Goal: Check status: Check status

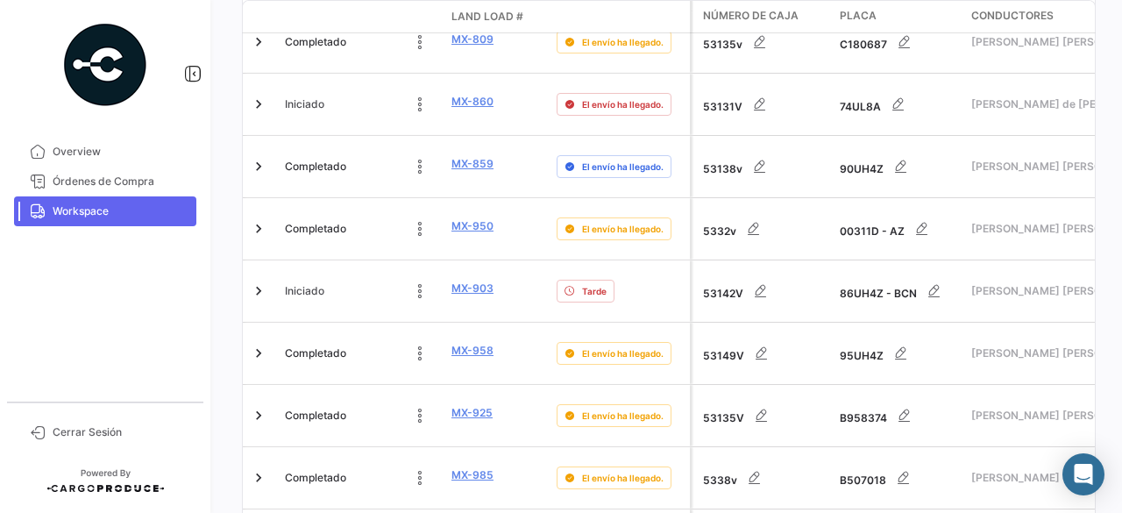
scroll to position [1162, 0]
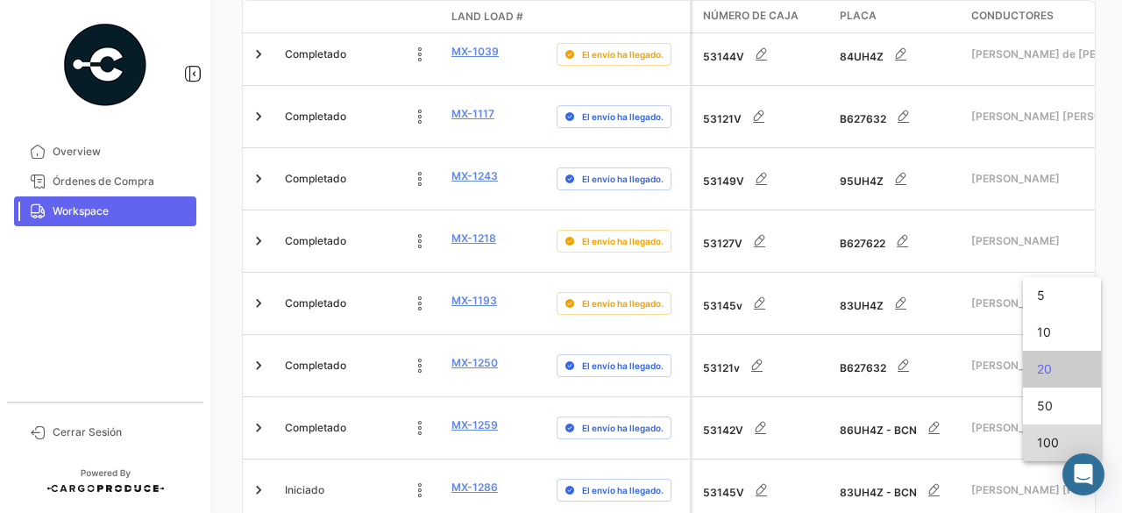
click at [1047, 445] on span "100" at bounding box center [1062, 442] width 50 height 37
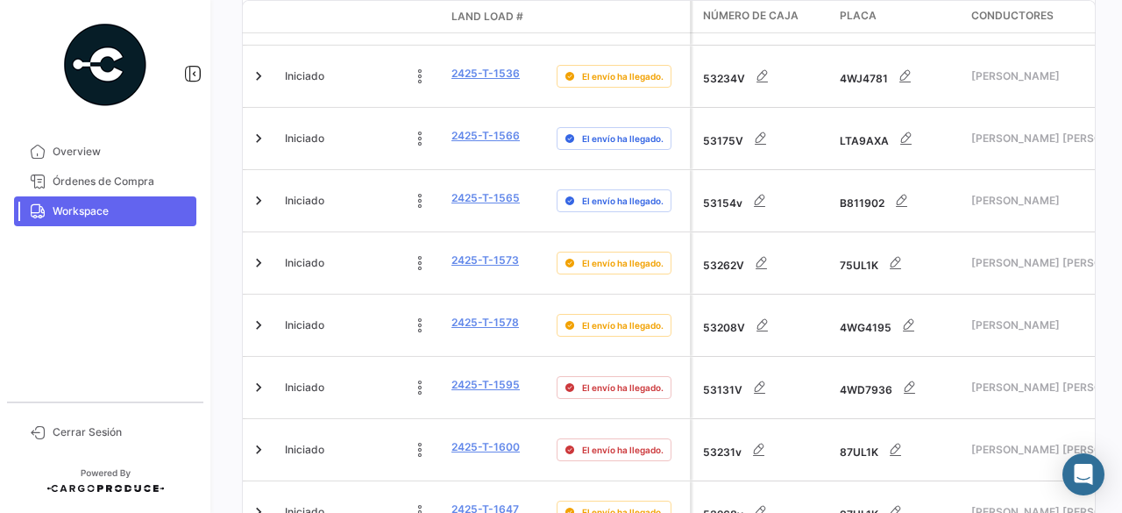
scroll to position [4975, 0]
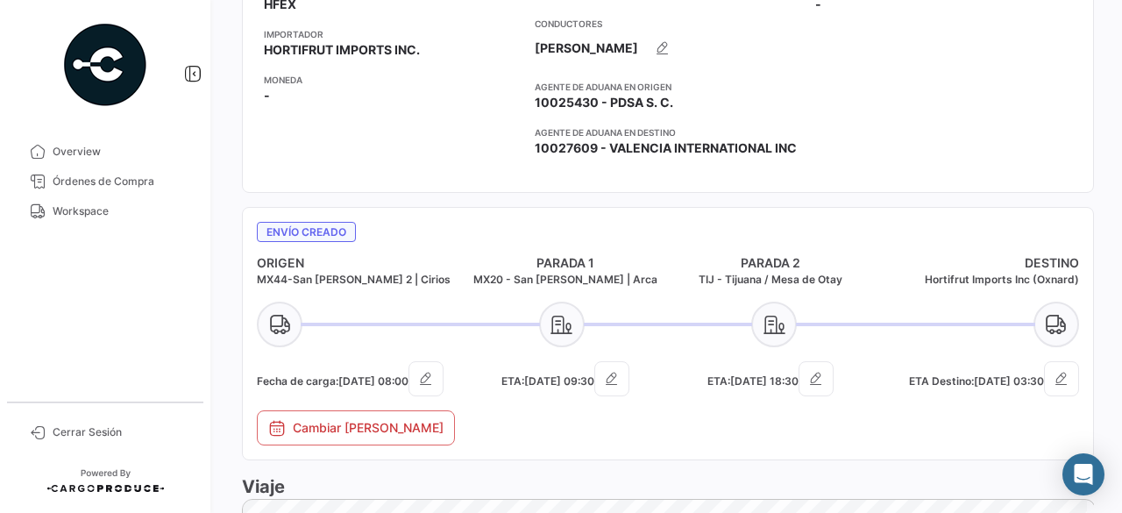
scroll to position [614, 0]
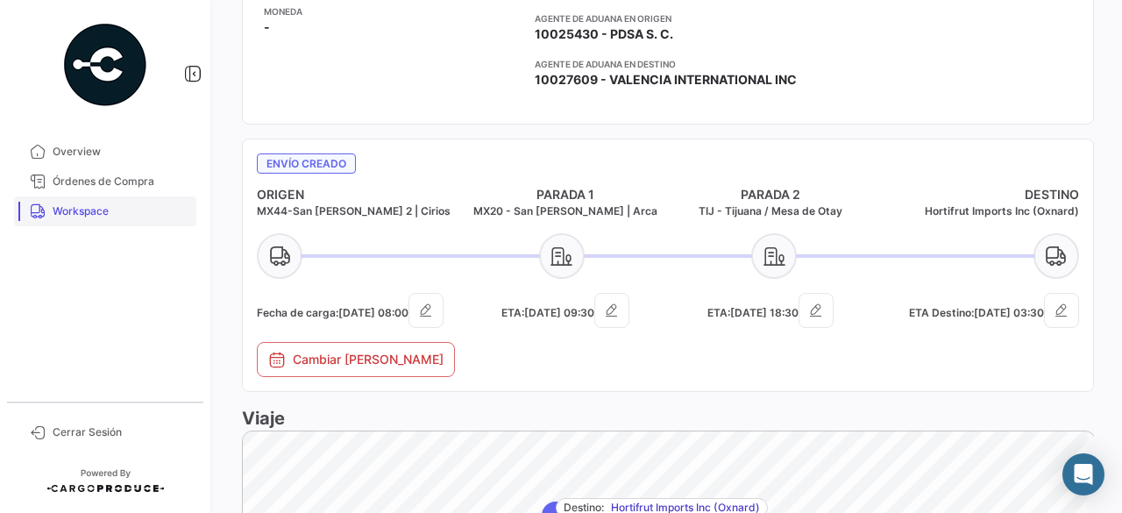
click at [94, 215] on span "Workspace" at bounding box center [121, 211] width 137 height 16
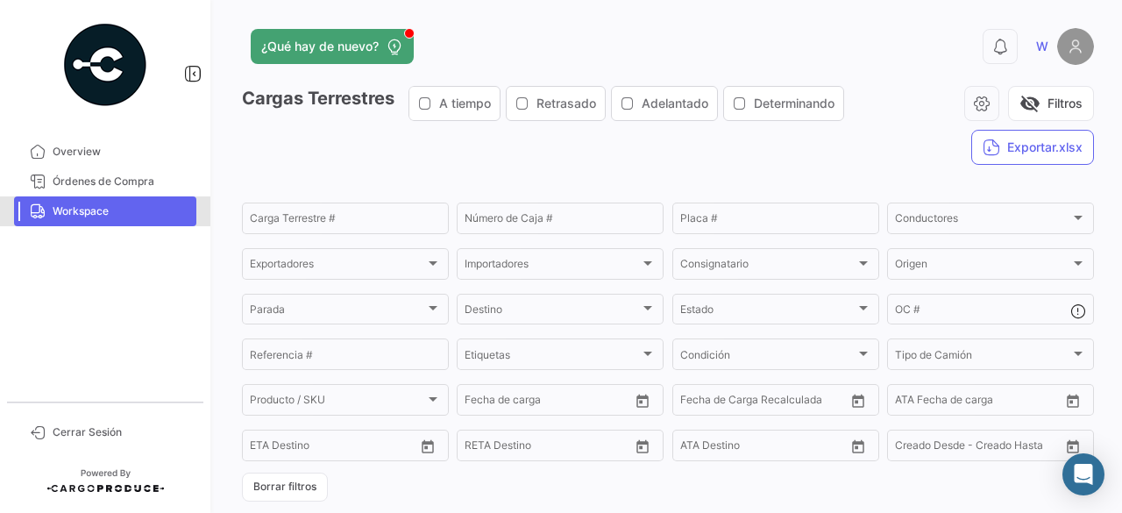
click at [84, 211] on span "Workspace" at bounding box center [121, 211] width 137 height 16
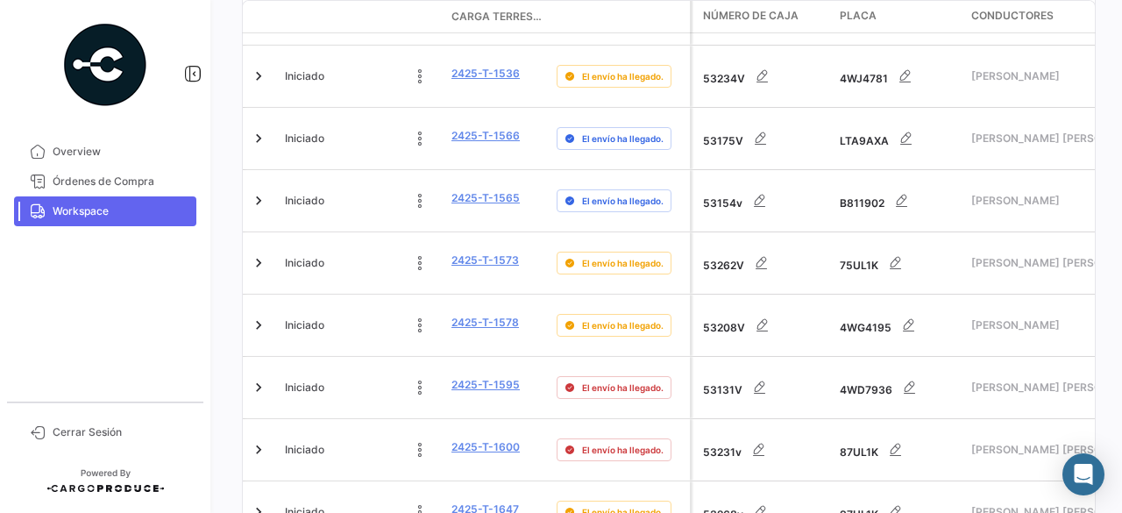
scroll to position [4975, 0]
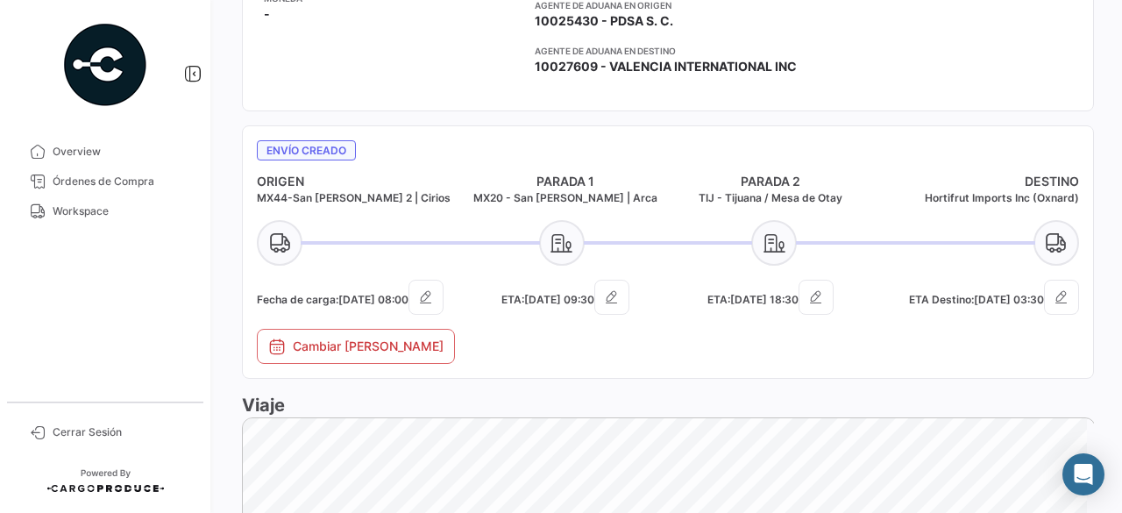
scroll to position [789, 0]
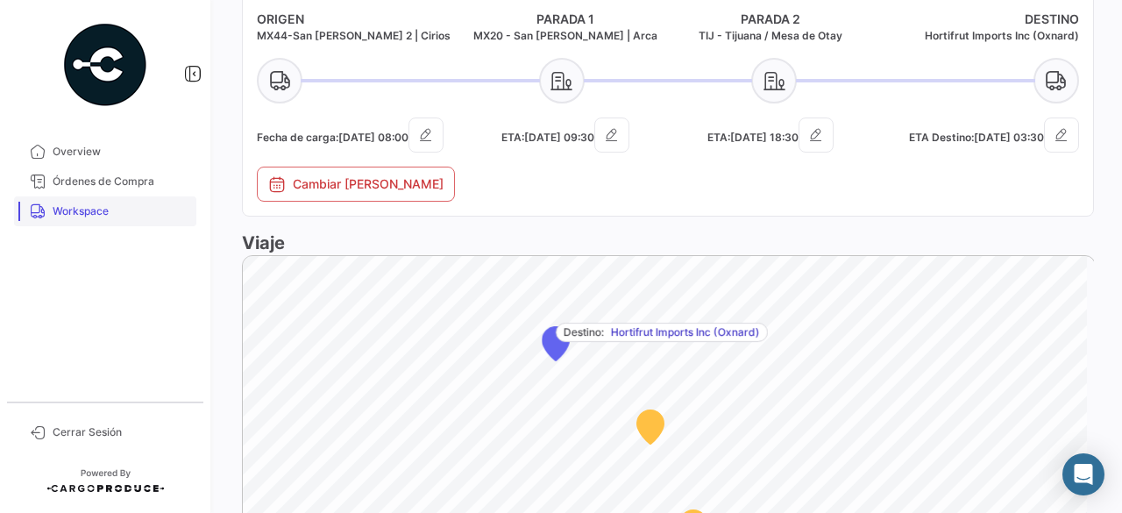
click at [105, 215] on span "Workspace" at bounding box center [121, 211] width 137 height 16
